Goal: Task Accomplishment & Management: Manage account settings

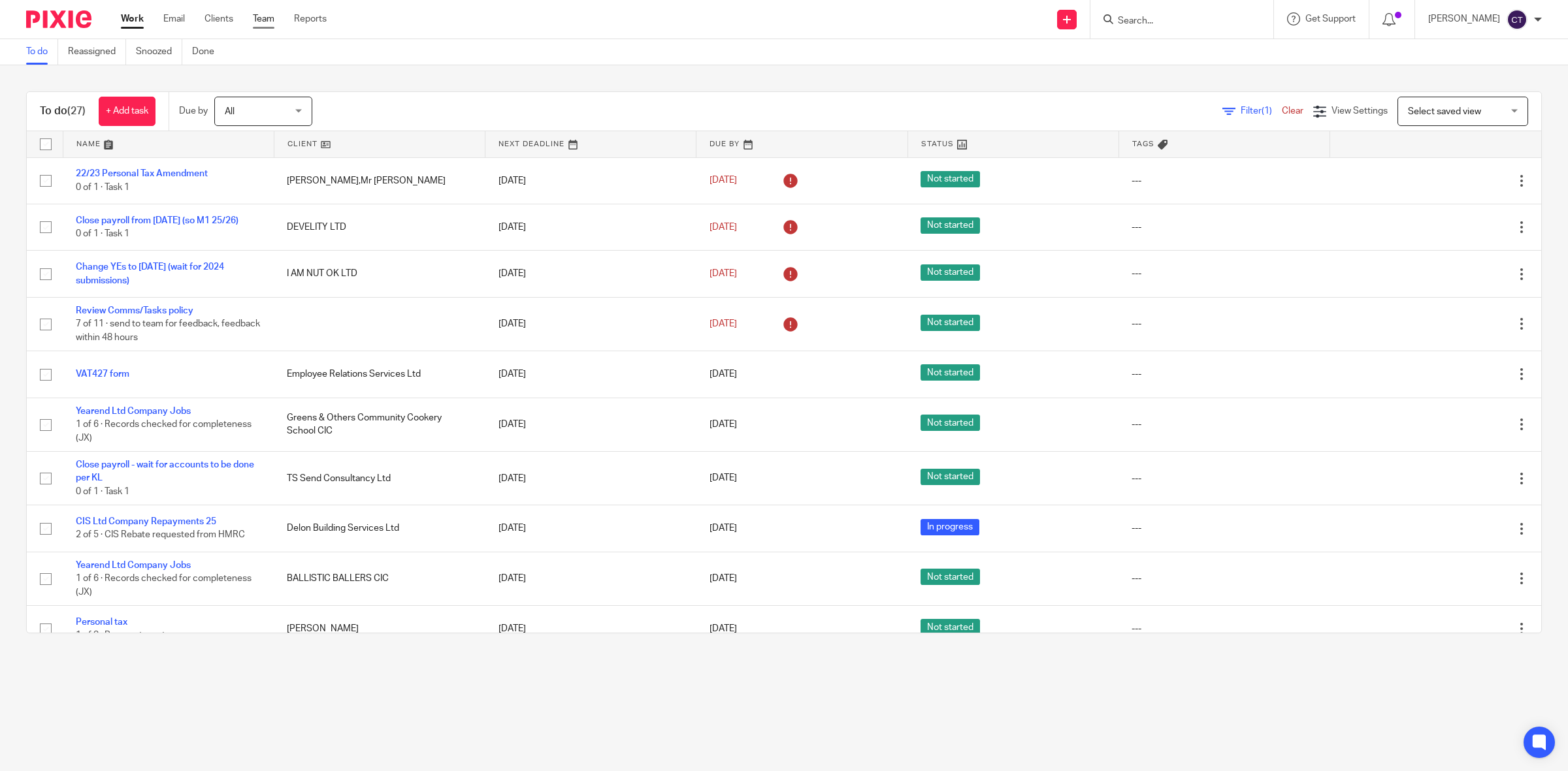
click at [266, 16] on link "Team" at bounding box center [263, 19] width 21 height 13
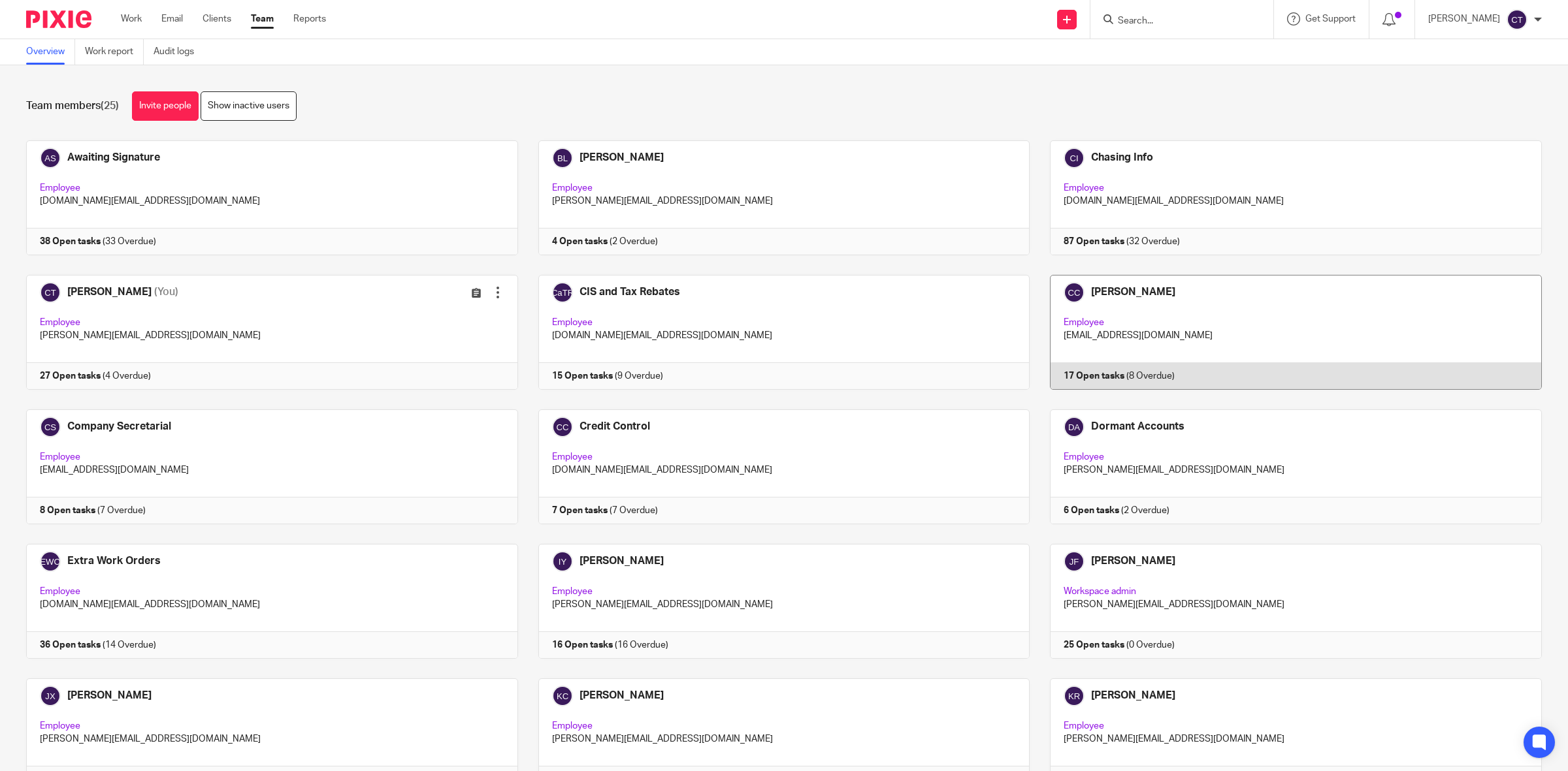
click at [1096, 340] on link at bounding box center [1286, 332] width 512 height 115
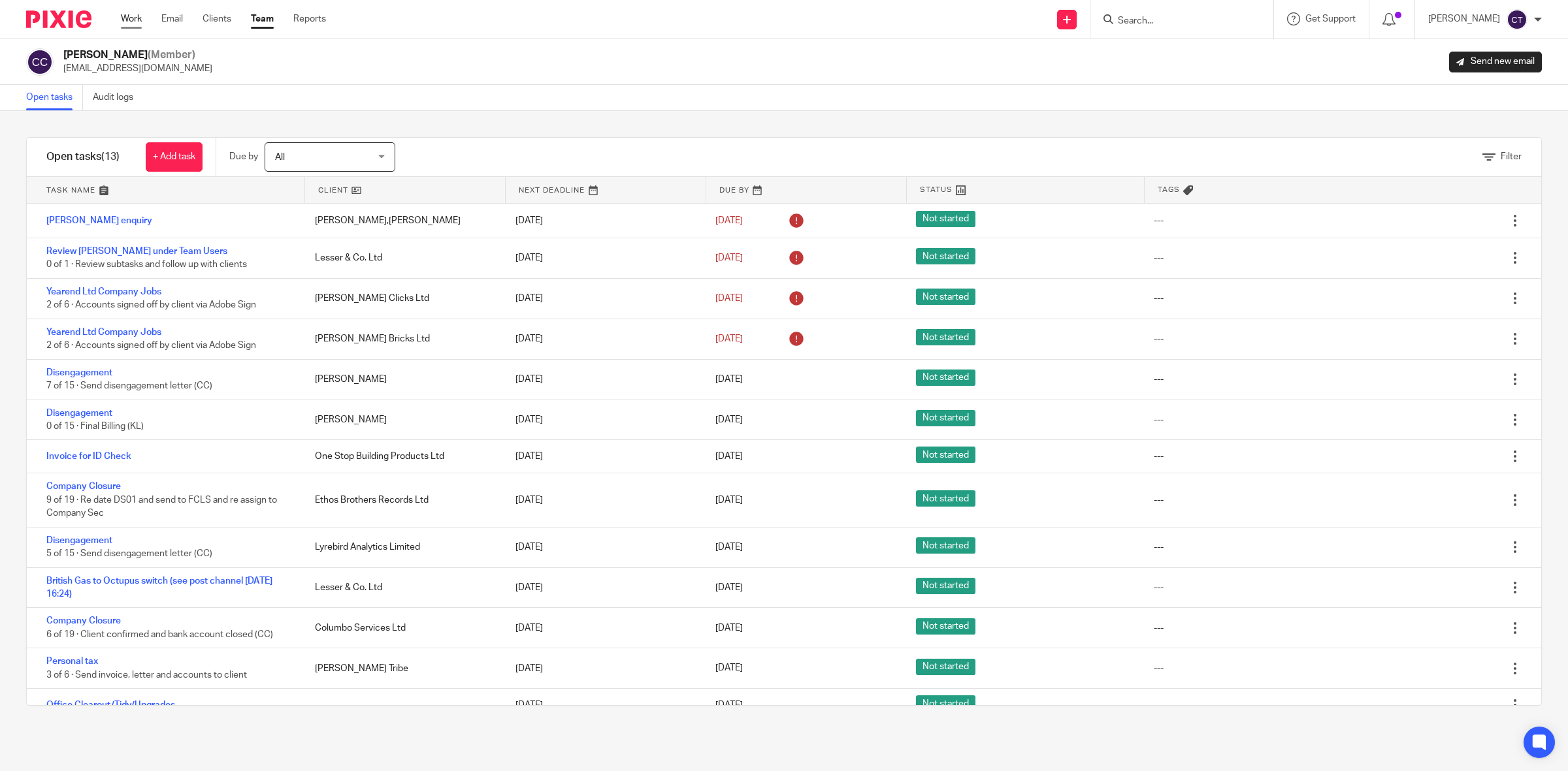
click at [124, 15] on link "Work" at bounding box center [131, 19] width 21 height 13
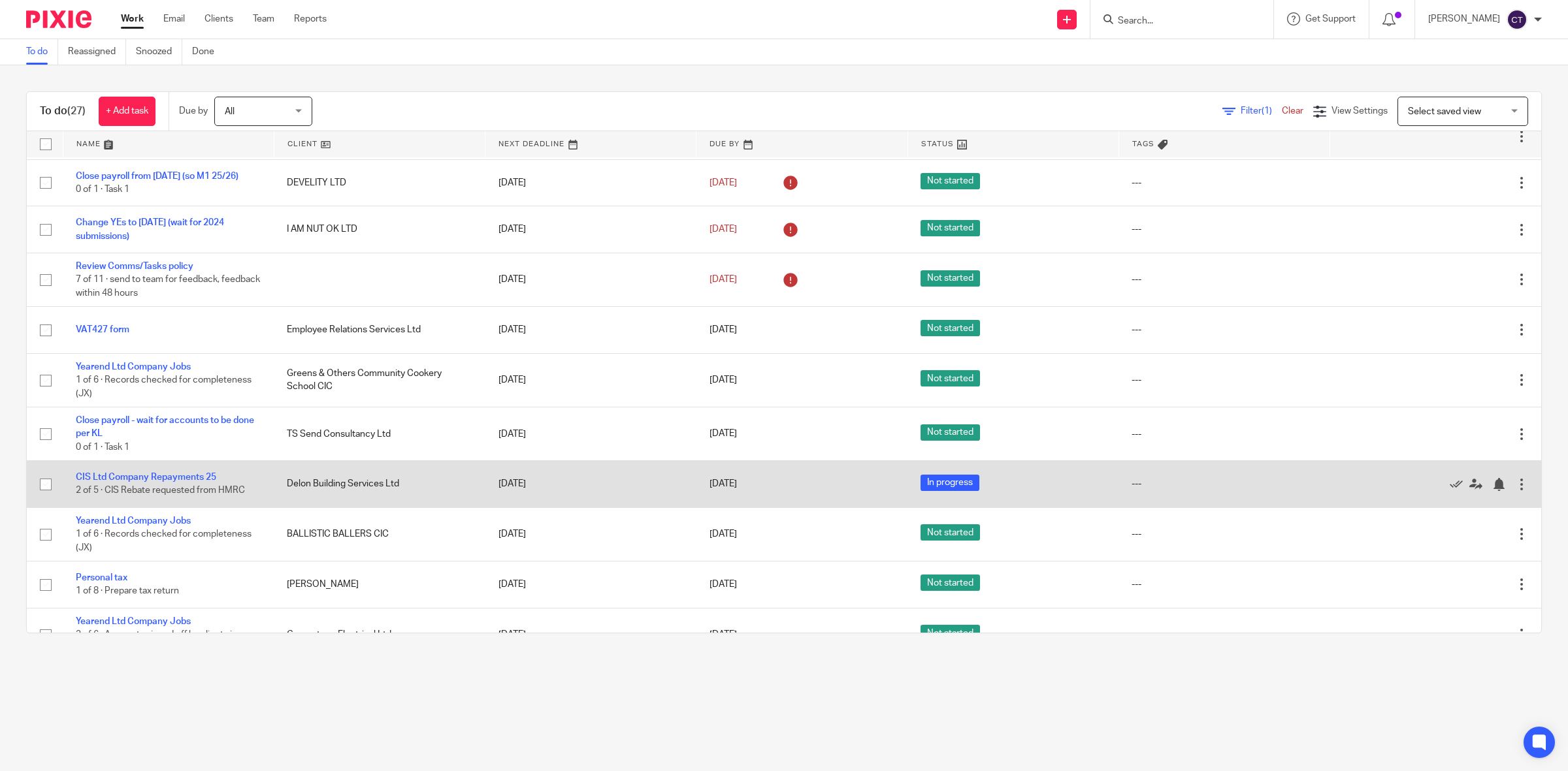
scroll to position [82, 0]
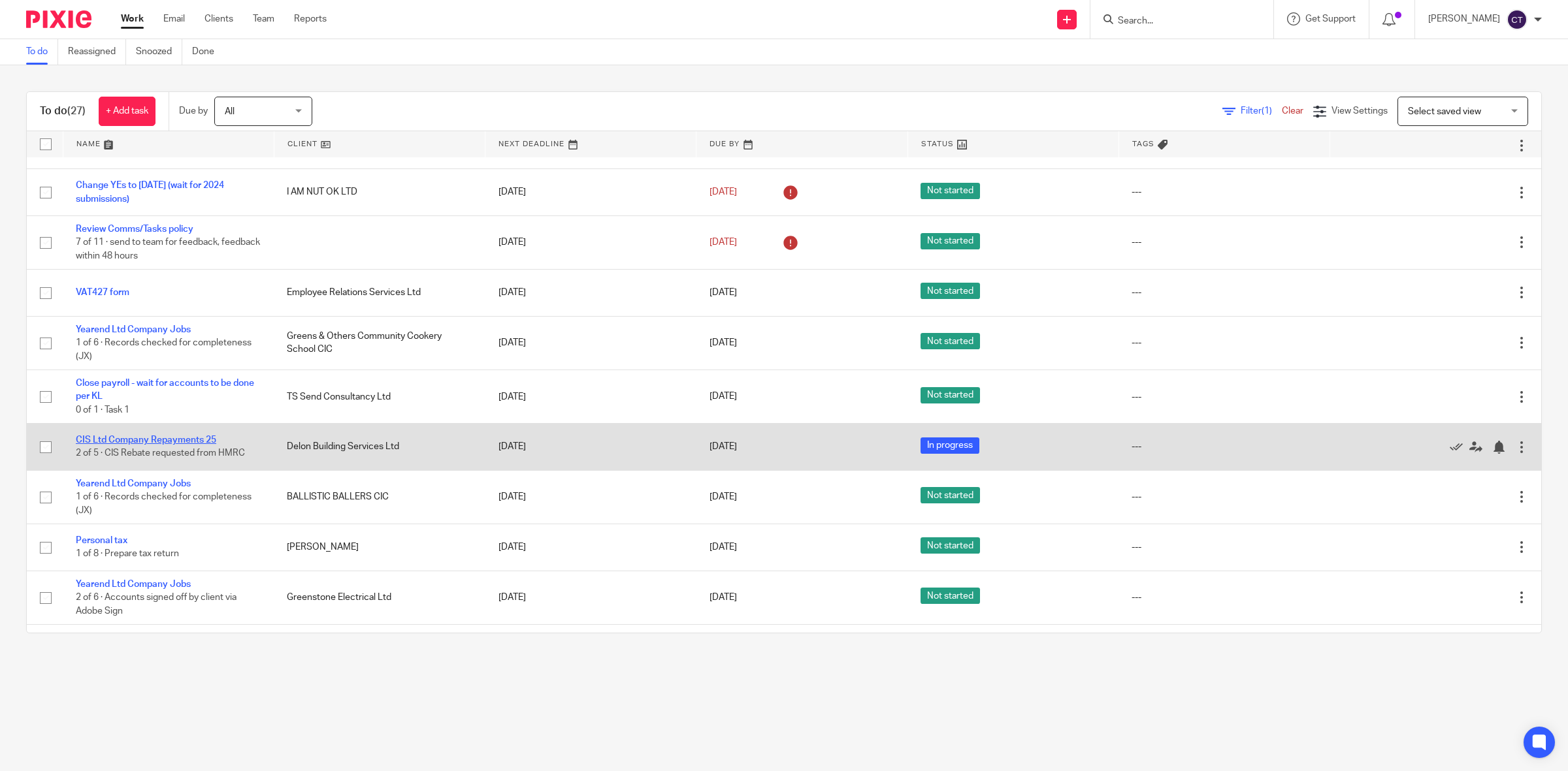
click at [203, 439] on link "CIS Ltd Company Repayments 25" at bounding box center [146, 440] width 140 height 9
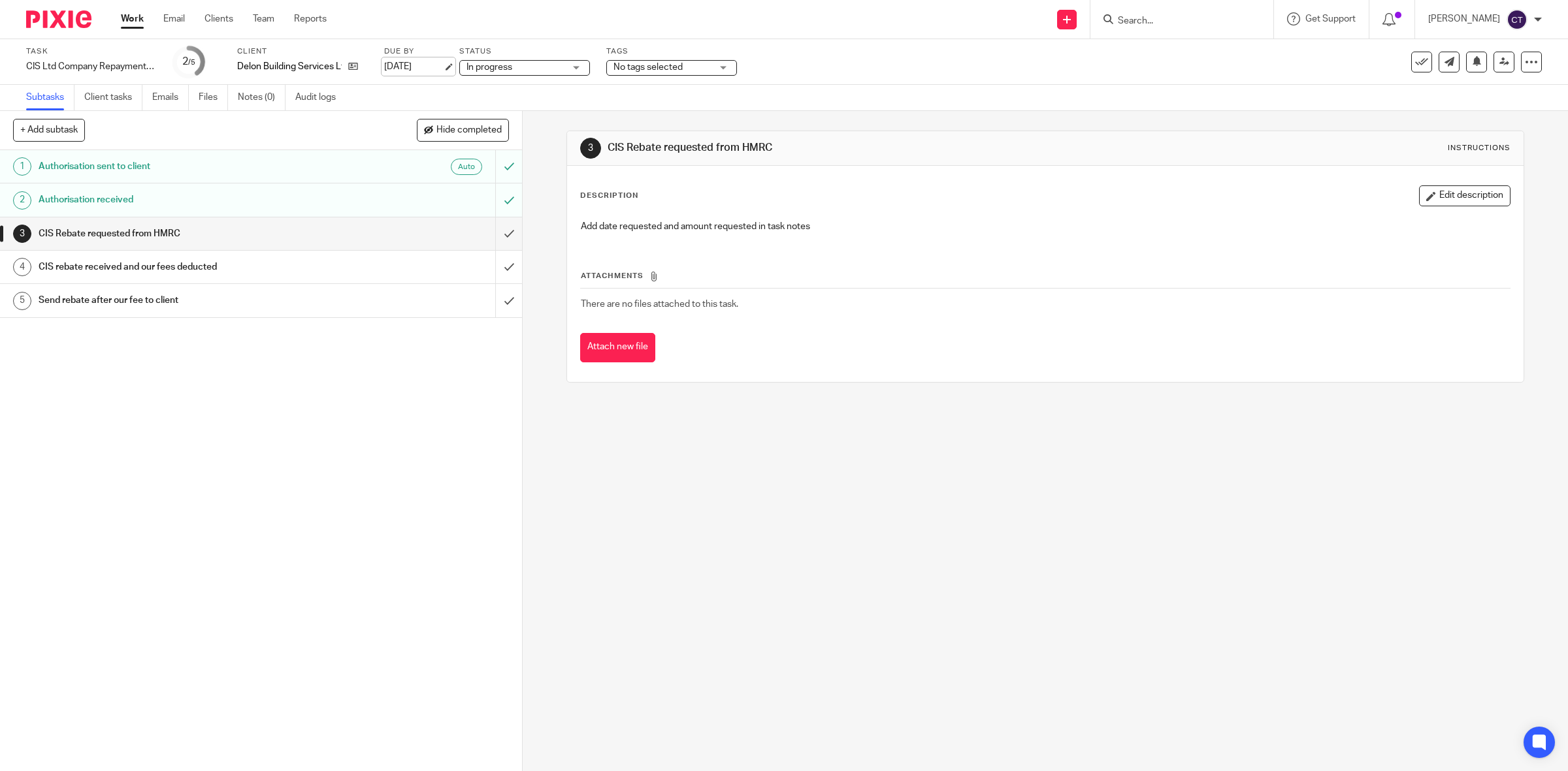
click at [419, 62] on link "[DATE]" at bounding box center [413, 67] width 59 height 14
click at [1500, 62] on icon at bounding box center [1505, 62] width 10 height 10
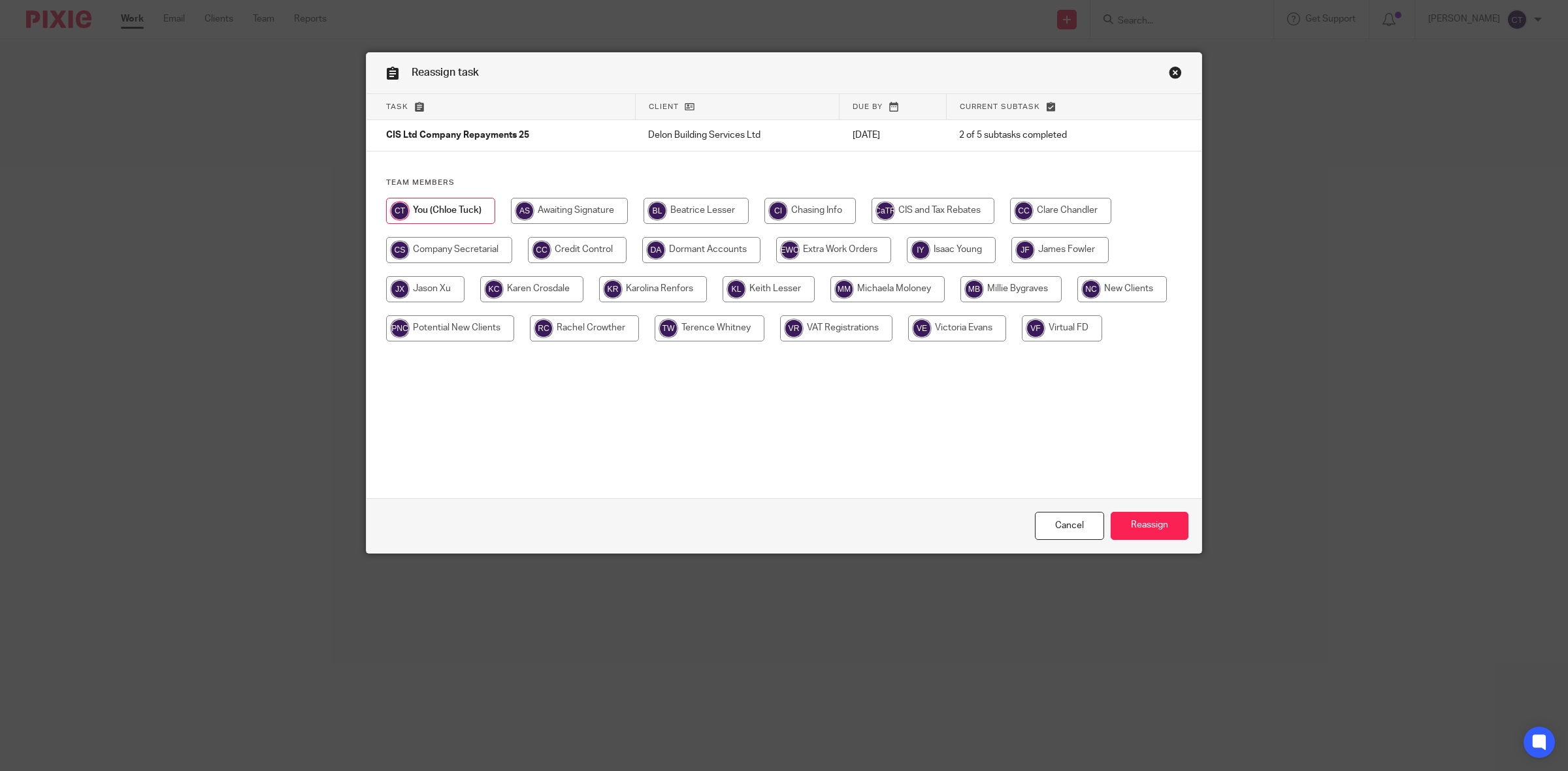
click at [1064, 217] on input "radio" at bounding box center [1061, 211] width 101 height 26
radio input "true"
click at [1159, 534] on input "Reassign" at bounding box center [1149, 526] width 77 height 28
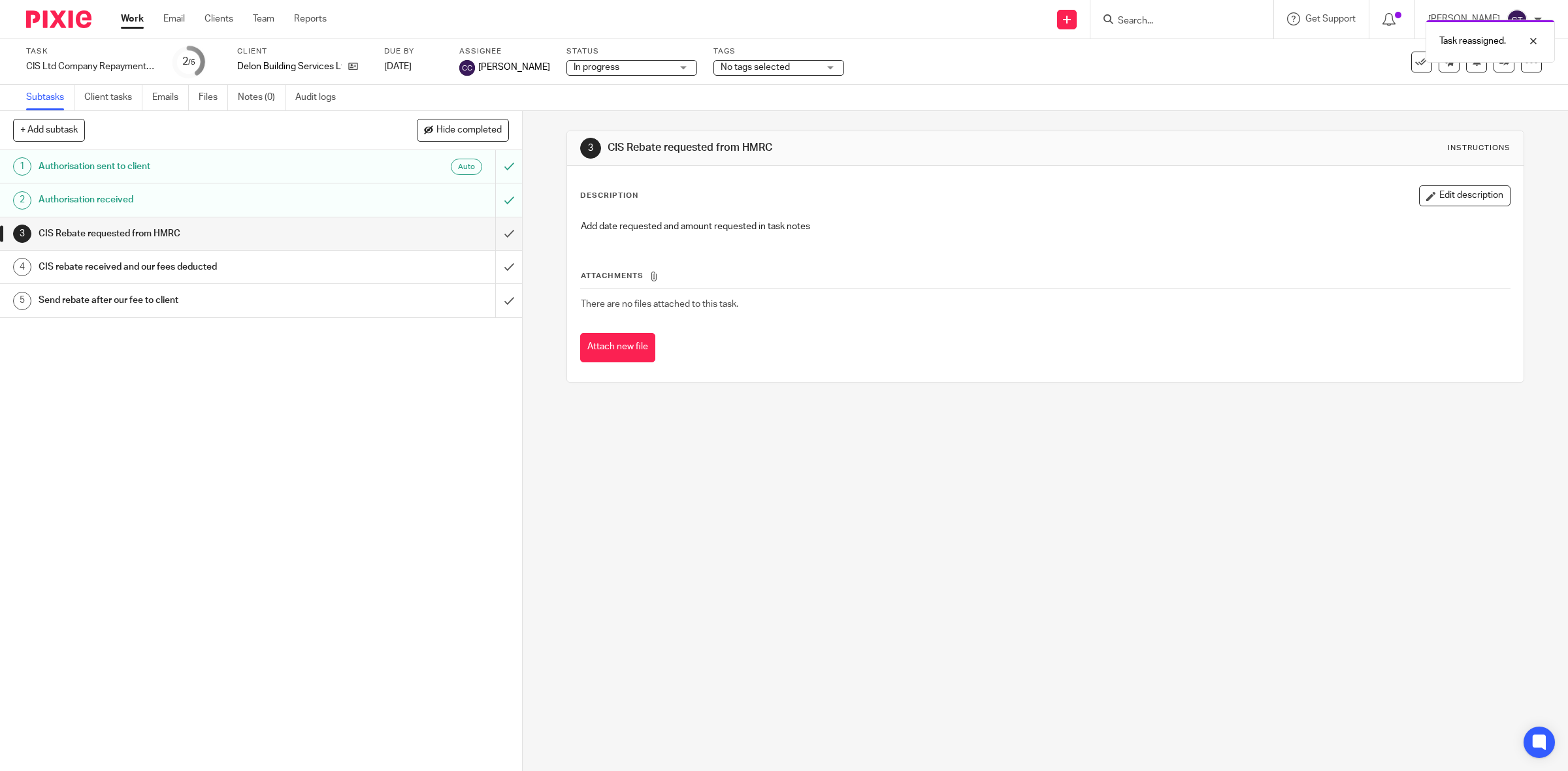
click at [126, 21] on link "Work" at bounding box center [132, 19] width 23 height 13
